Goal: Transaction & Acquisition: Purchase product/service

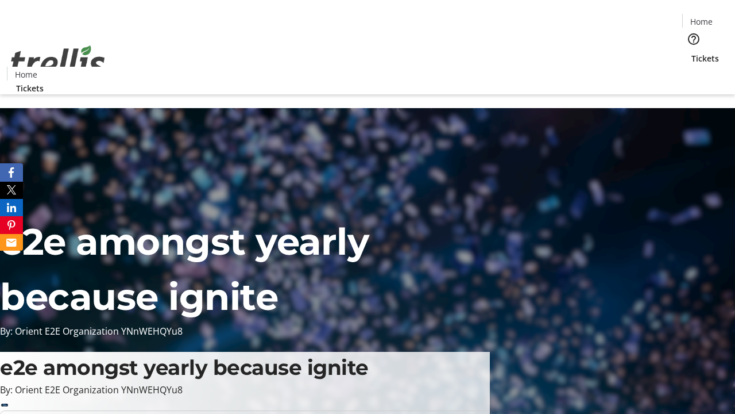
click at [703, 17] on span "Sign Up" at bounding box center [707, 16] width 33 height 14
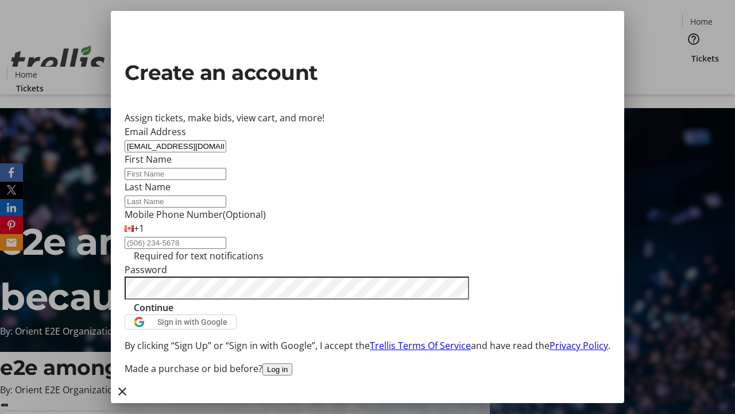
type input "[EMAIL_ADDRESS][DOMAIN_NAME]"
type input "Geo"
type input "[PERSON_NAME]"
click at [174, 314] on span "Continue" at bounding box center [154, 308] width 40 height 14
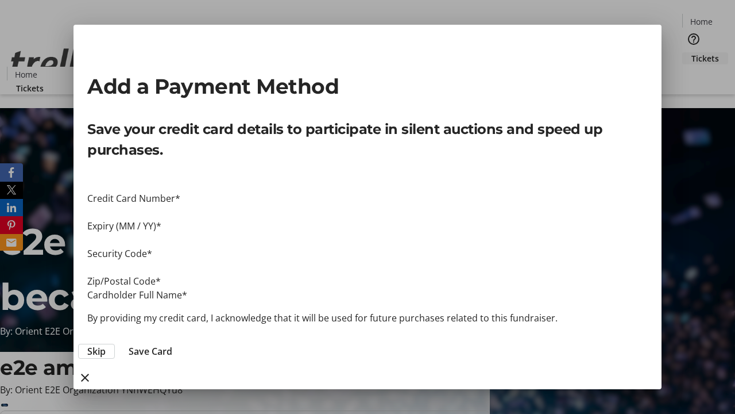
click at [106, 344] on span "Skip" at bounding box center [96, 351] width 18 height 14
click at [692, 52] on span "Tickets" at bounding box center [706, 58] width 28 height 12
